Goal: Transaction & Acquisition: Purchase product/service

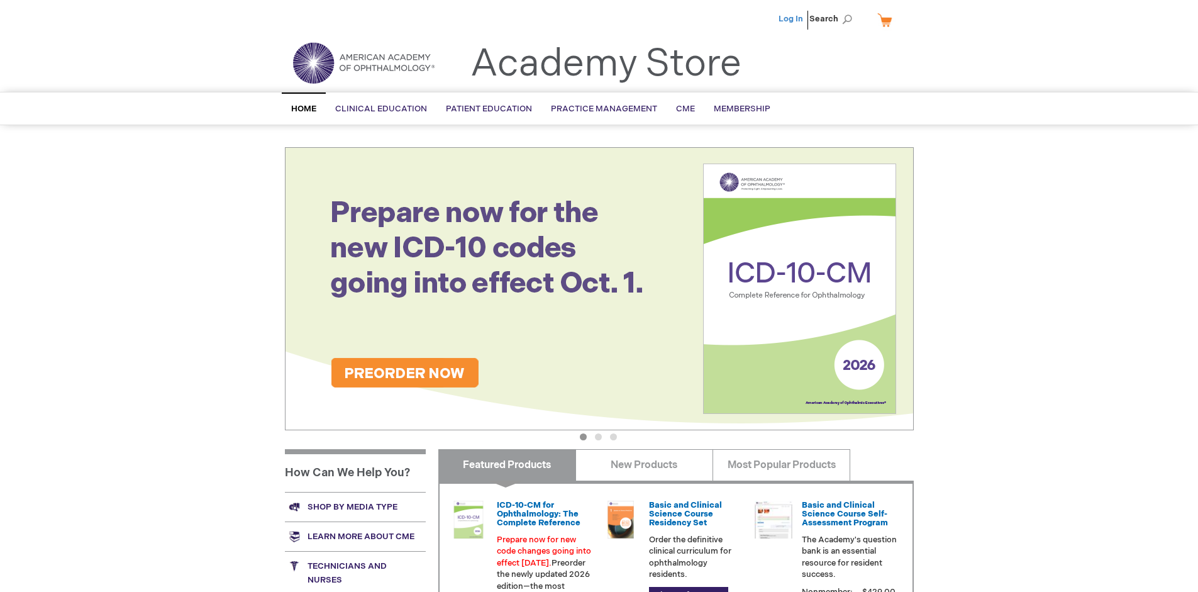
click at [792, 19] on link "Log In" at bounding box center [791, 19] width 25 height 10
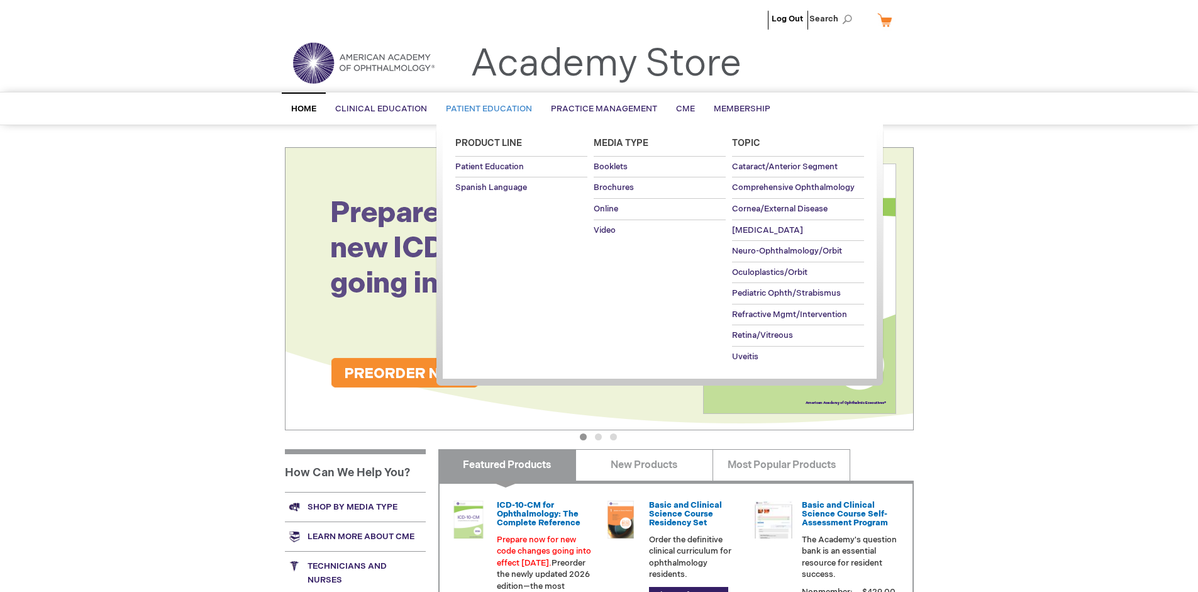
click at [486, 109] on span "Patient Education" at bounding box center [489, 109] width 86 height 10
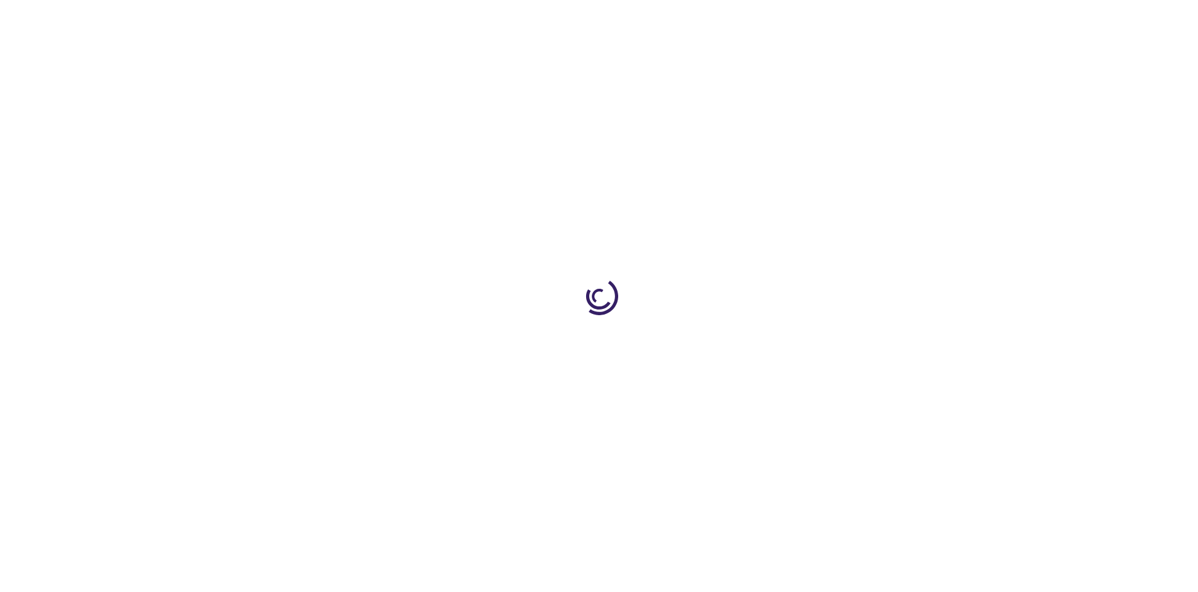
click at [793, 340] on span "Add to Cart" at bounding box center [787, 339] width 52 height 12
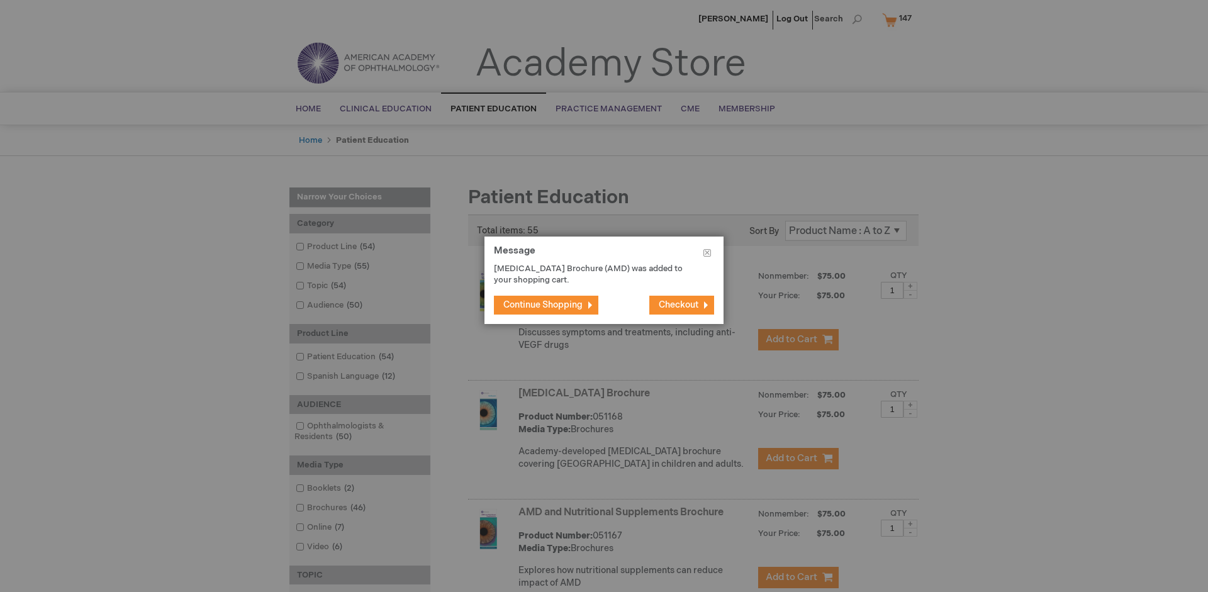
click at [543, 304] on span "Continue Shopping" at bounding box center [542, 304] width 79 height 11
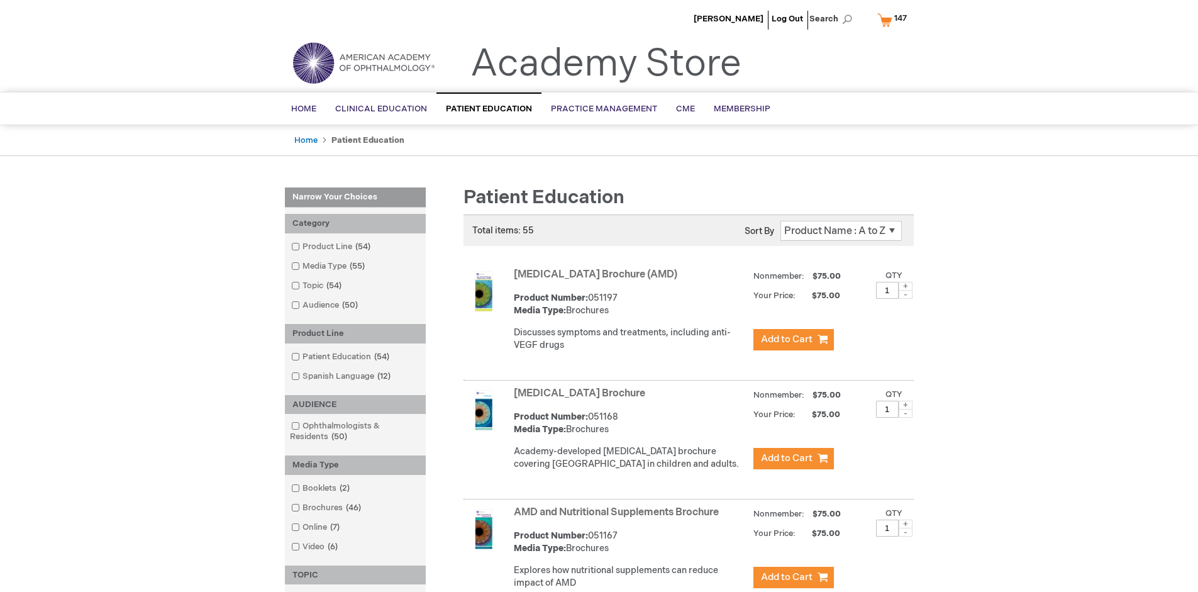
click at [619, 518] on link "AMD and Nutritional Supplements Brochure" at bounding box center [616, 512] width 205 height 12
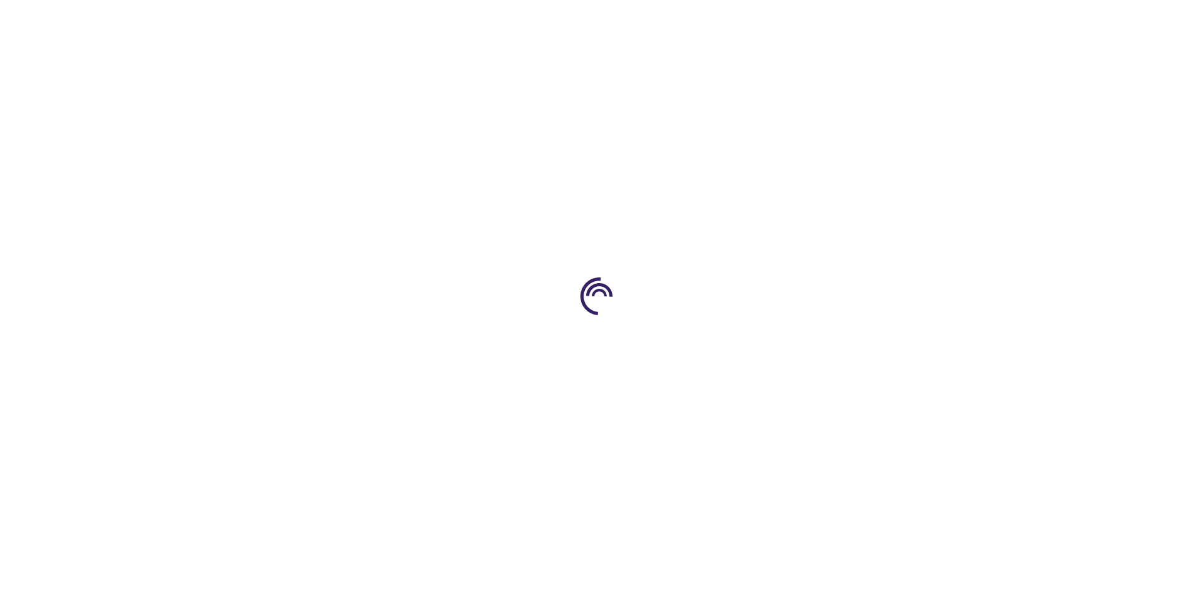
type input "1"
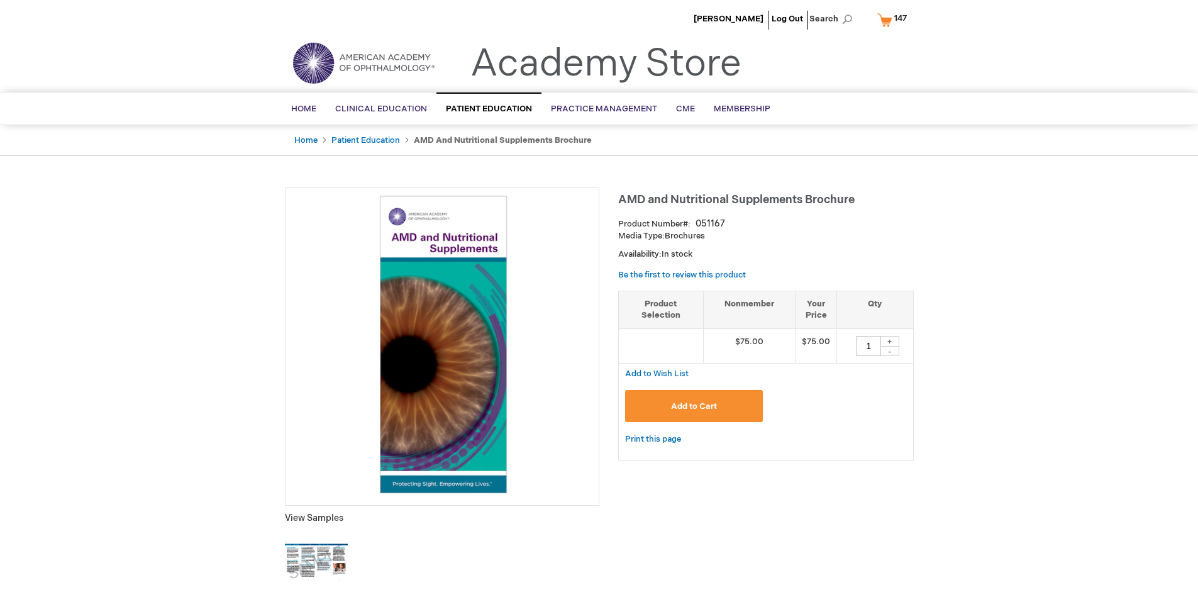
click at [694, 406] on span "Add to Cart" at bounding box center [694, 406] width 46 height 10
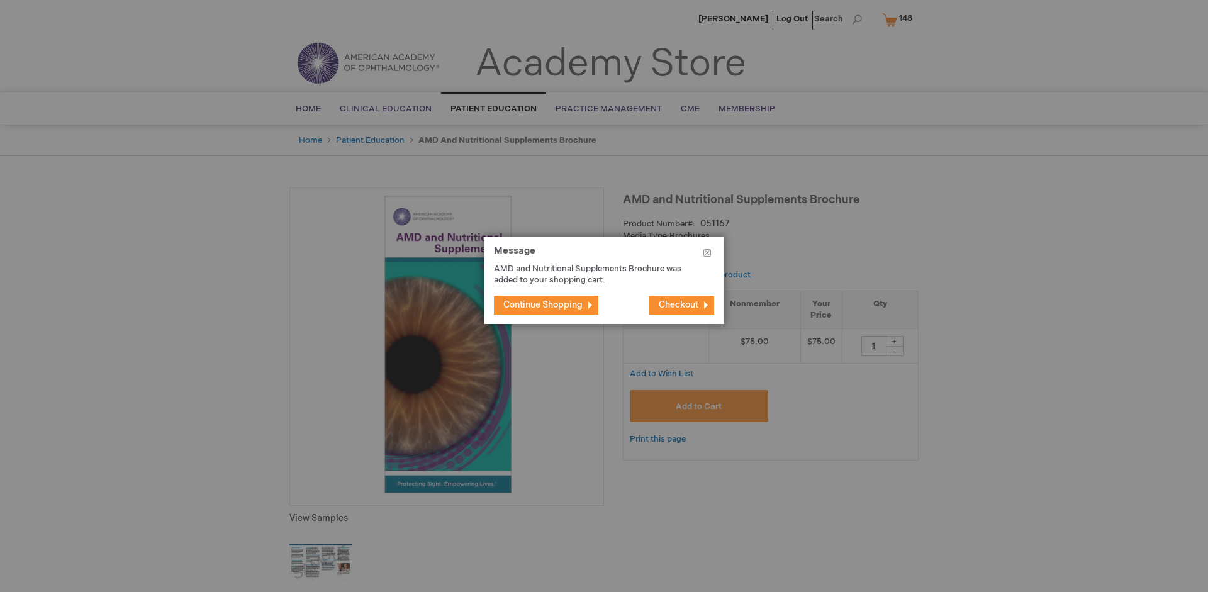
click at [543, 304] on span "Continue Shopping" at bounding box center [542, 304] width 79 height 11
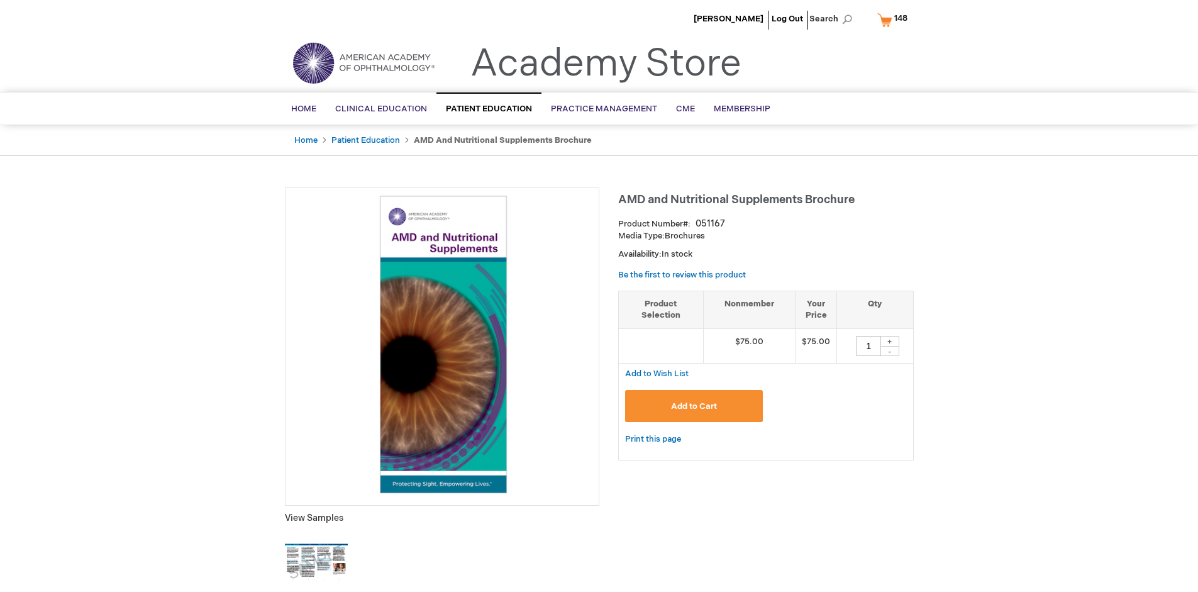
click at [895, 19] on span "148" at bounding box center [900, 18] width 13 height 10
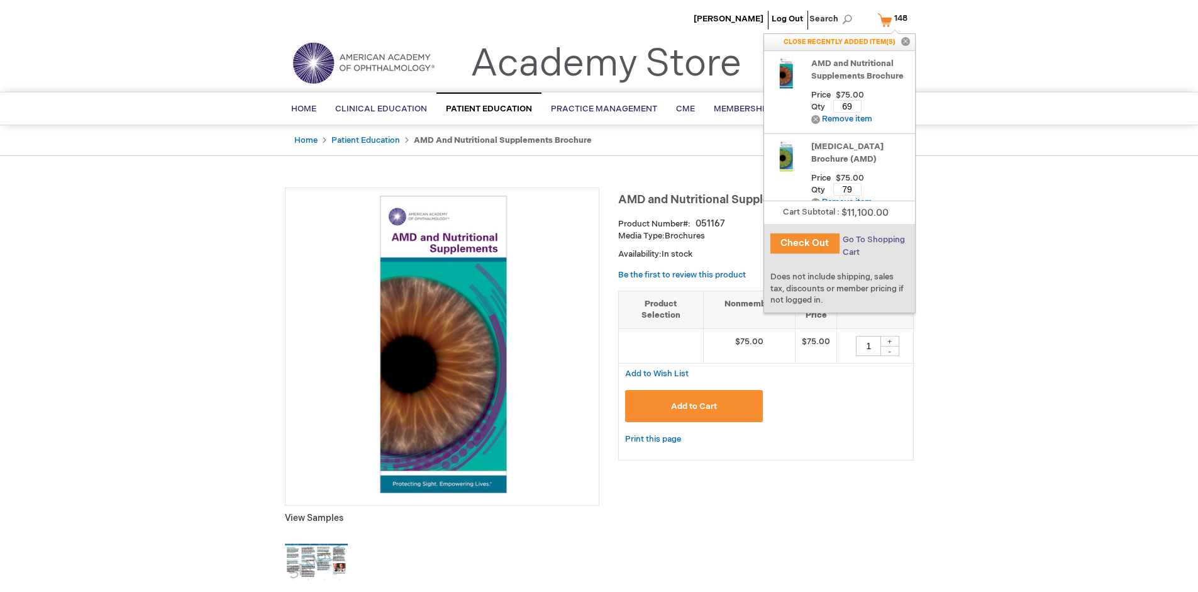
click at [873, 240] on span "Go To Shopping Cart" at bounding box center [874, 246] width 62 height 23
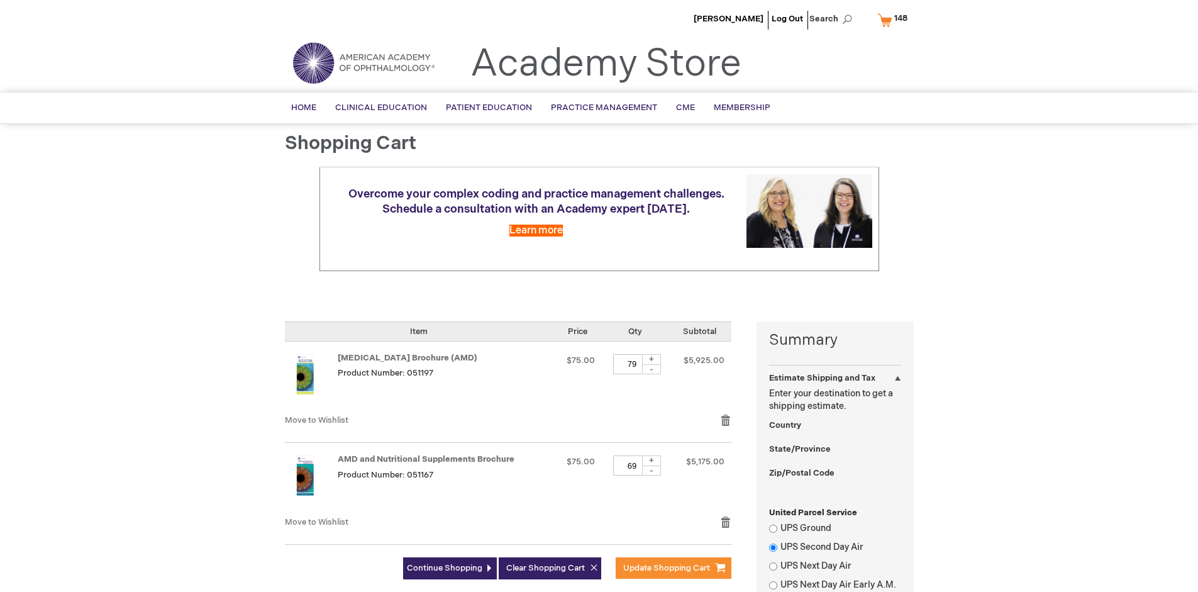
select select "US"
select select "41"
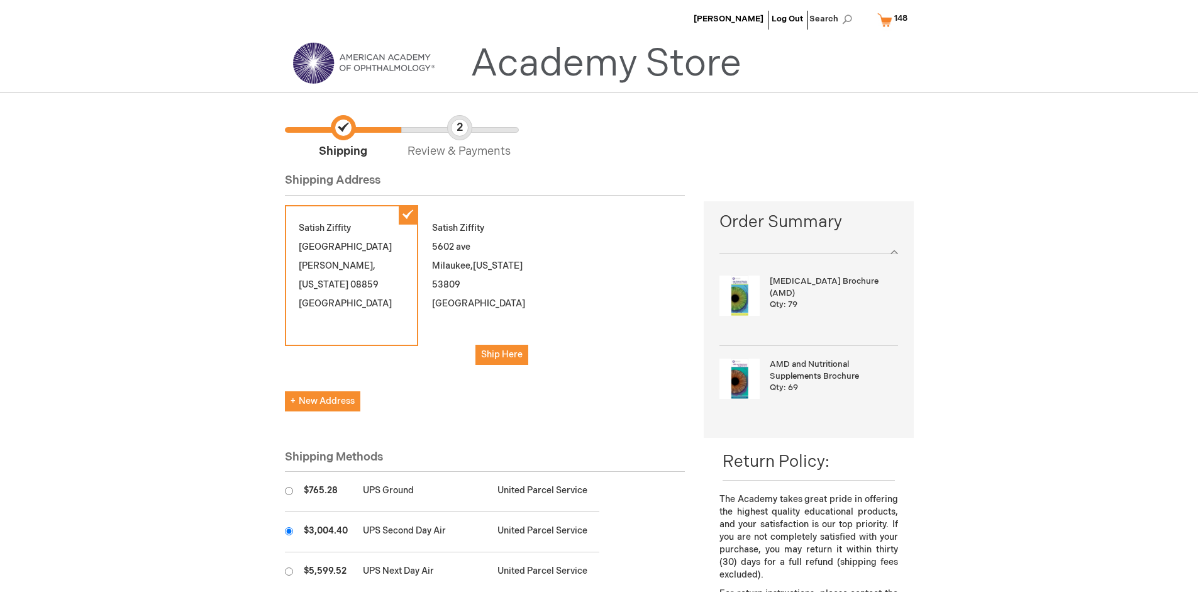
click at [289, 531] on input "radio" at bounding box center [289, 531] width 8 height 8
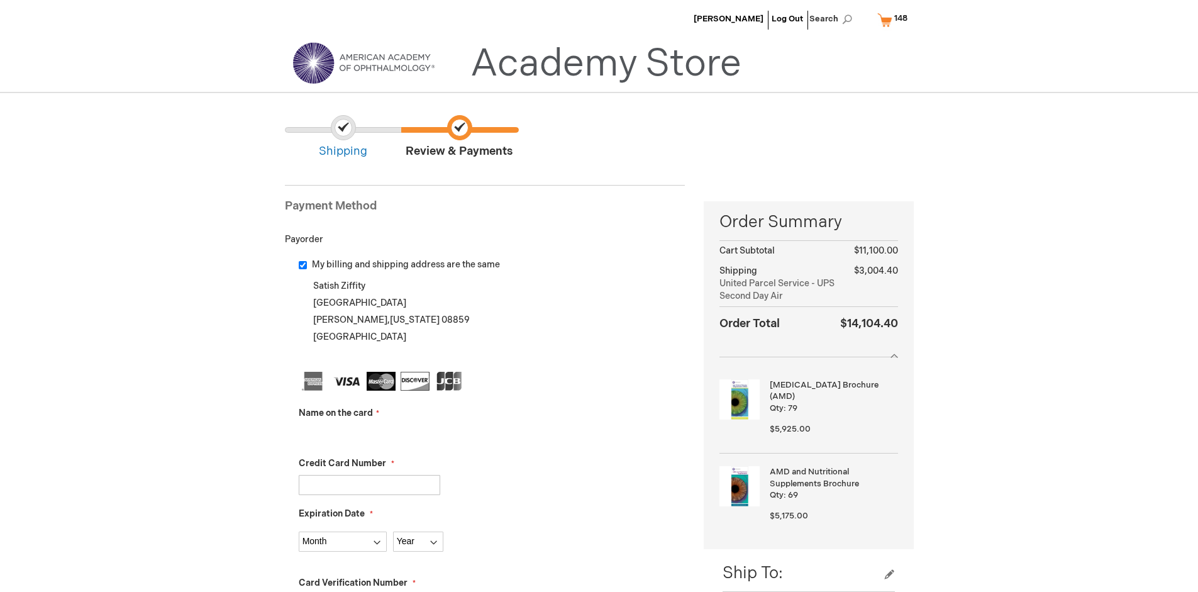
click at [369, 434] on input "Name on the card" at bounding box center [370, 435] width 142 height 20
